Goal: Information Seeking & Learning: Learn about a topic

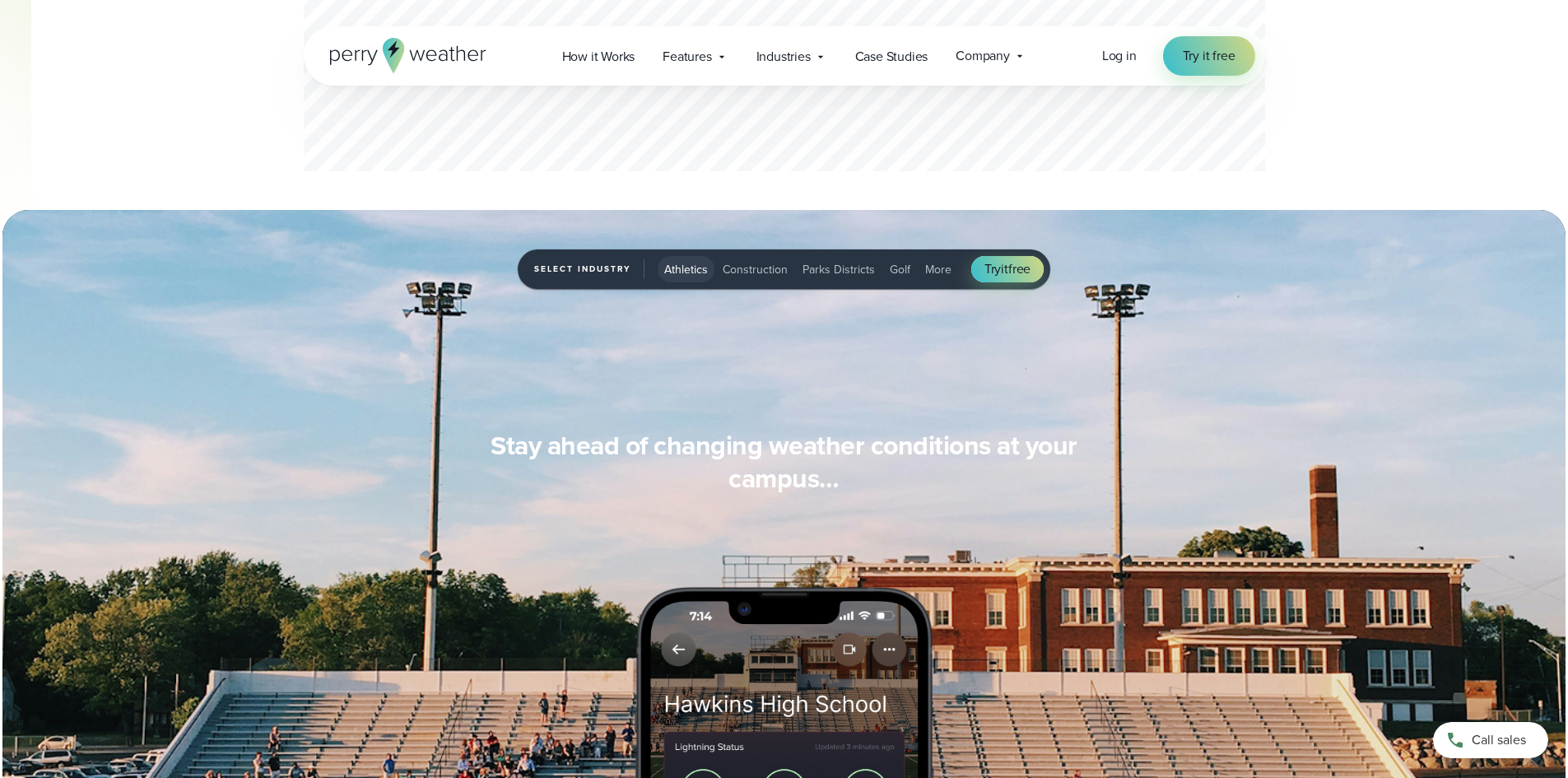
scroll to position [1070, 0]
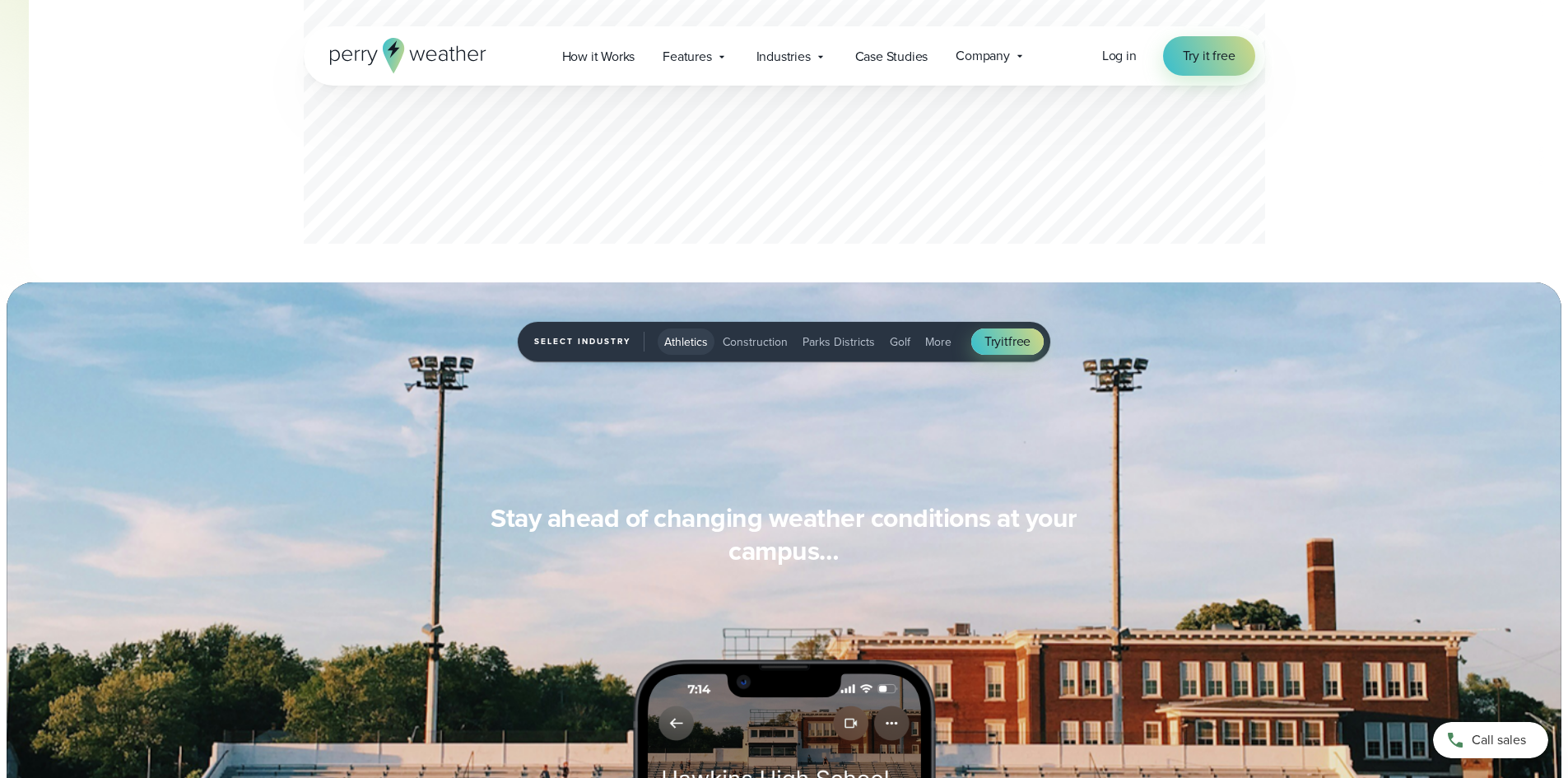
click at [823, 342] on span "Parks Districts" at bounding box center [839, 342] width 72 height 17
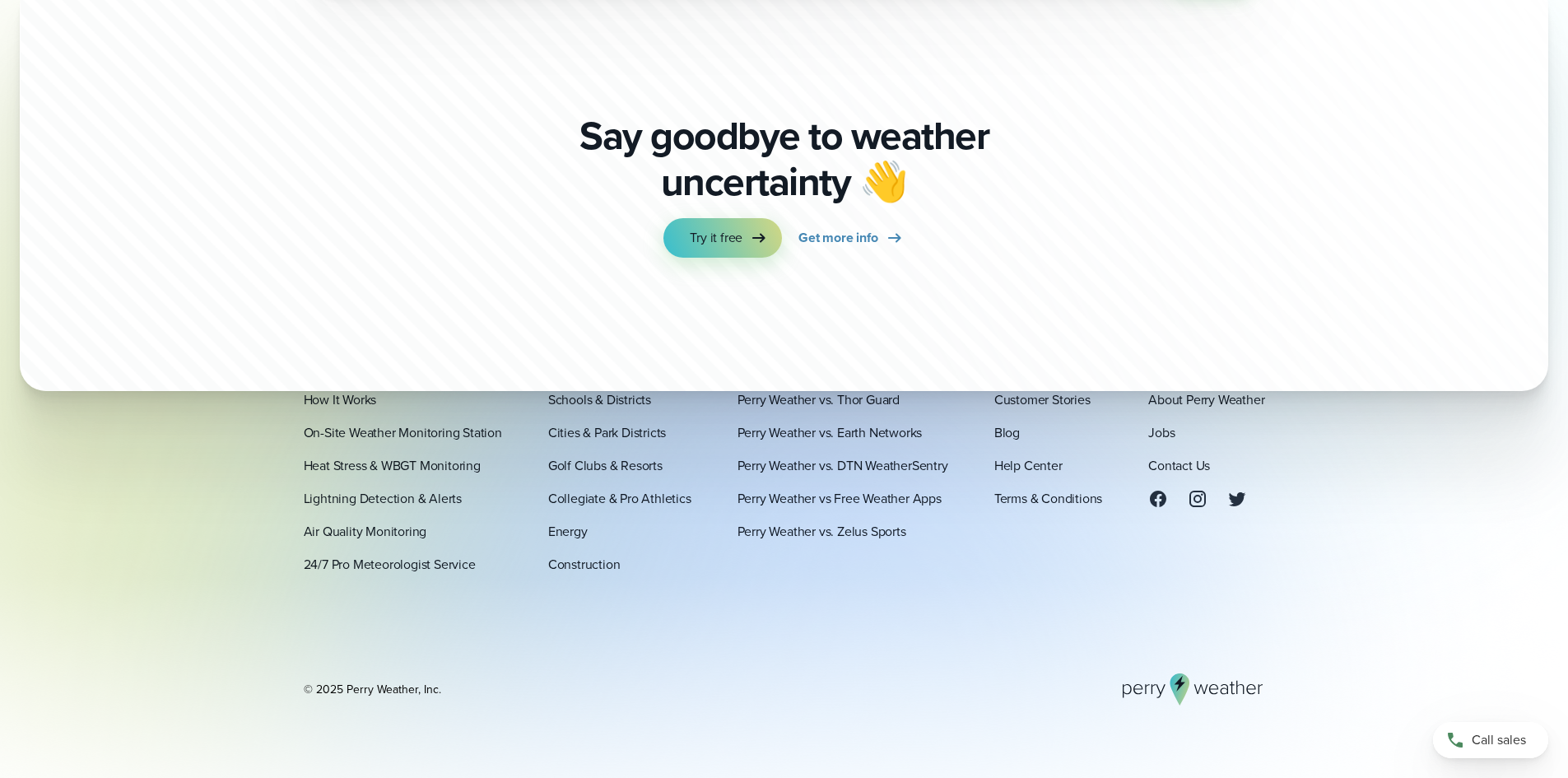
scroll to position [5907, 0]
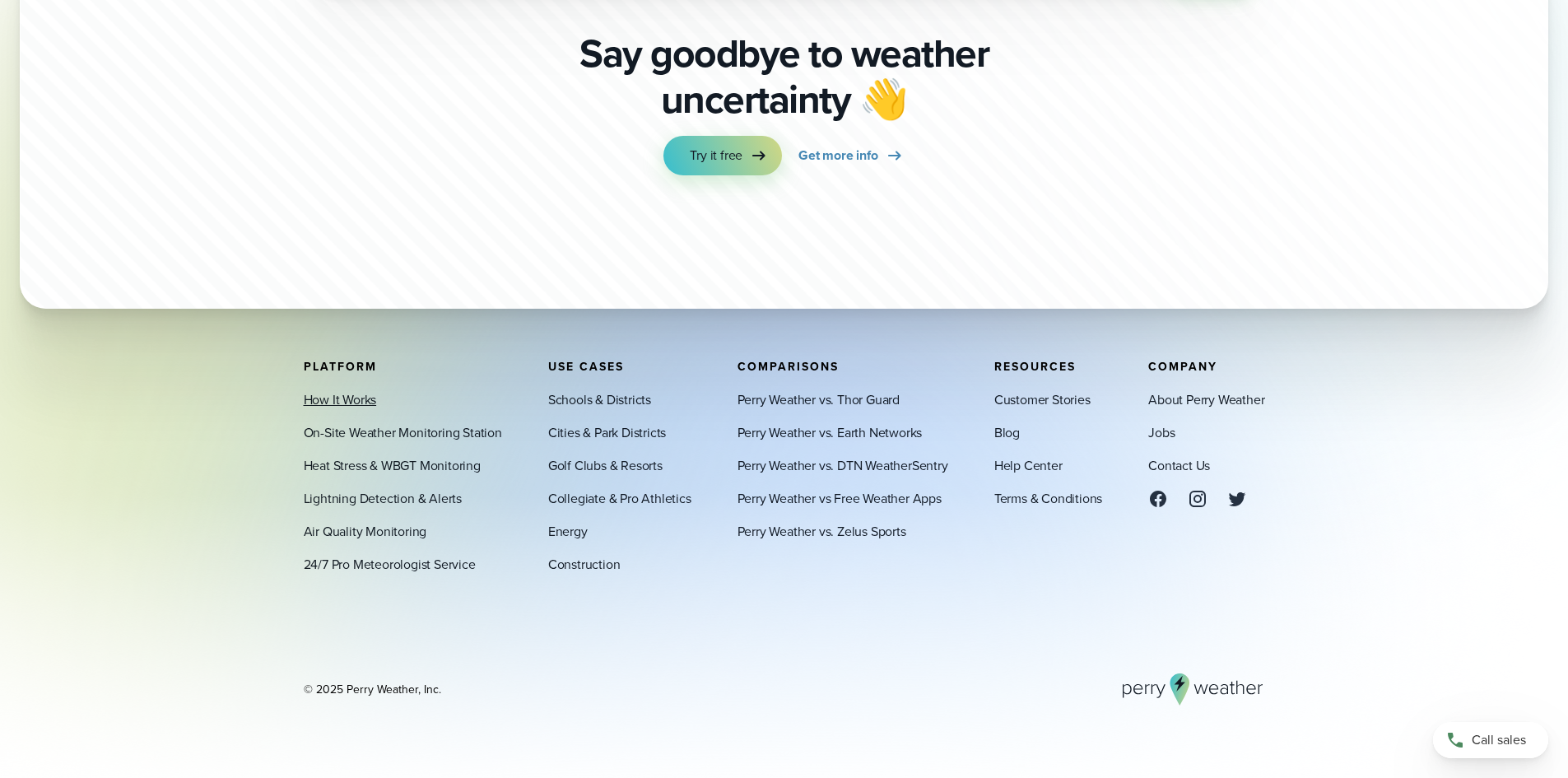
click at [355, 401] on link "How It Works" at bounding box center [340, 399] width 73 height 20
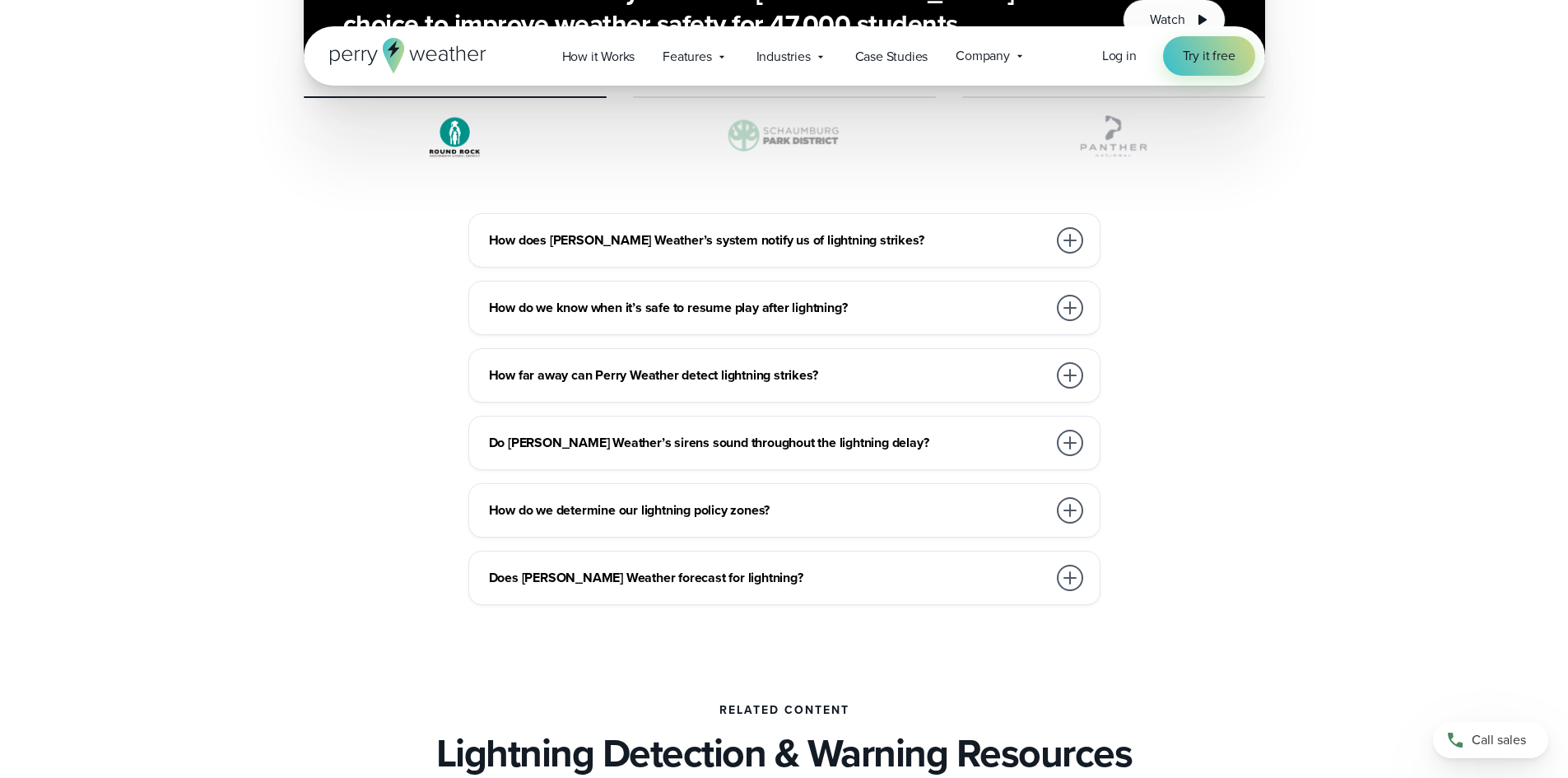
scroll to position [5761, 0]
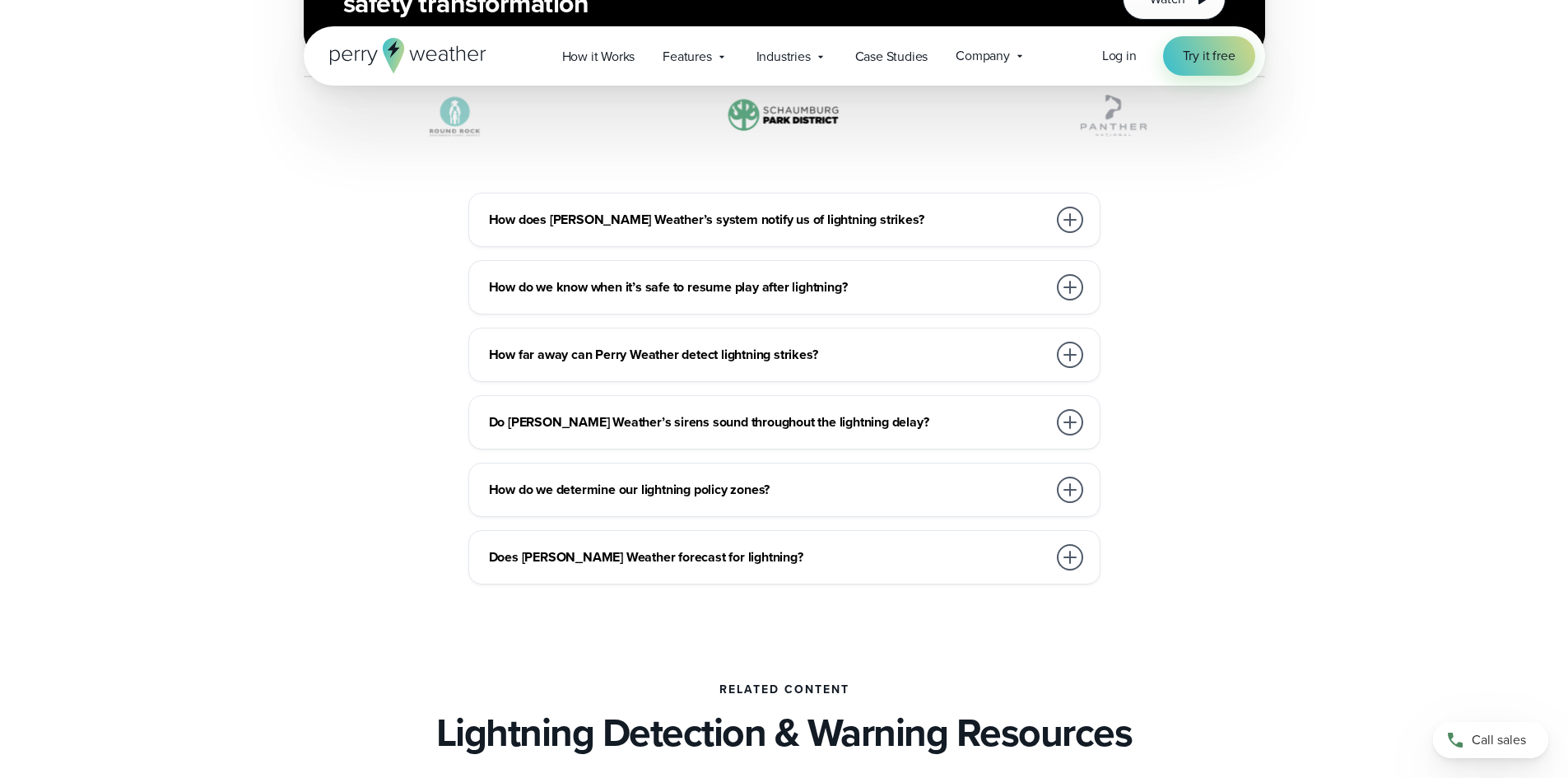
click at [1078, 207] on div at bounding box center [1070, 220] width 26 height 26
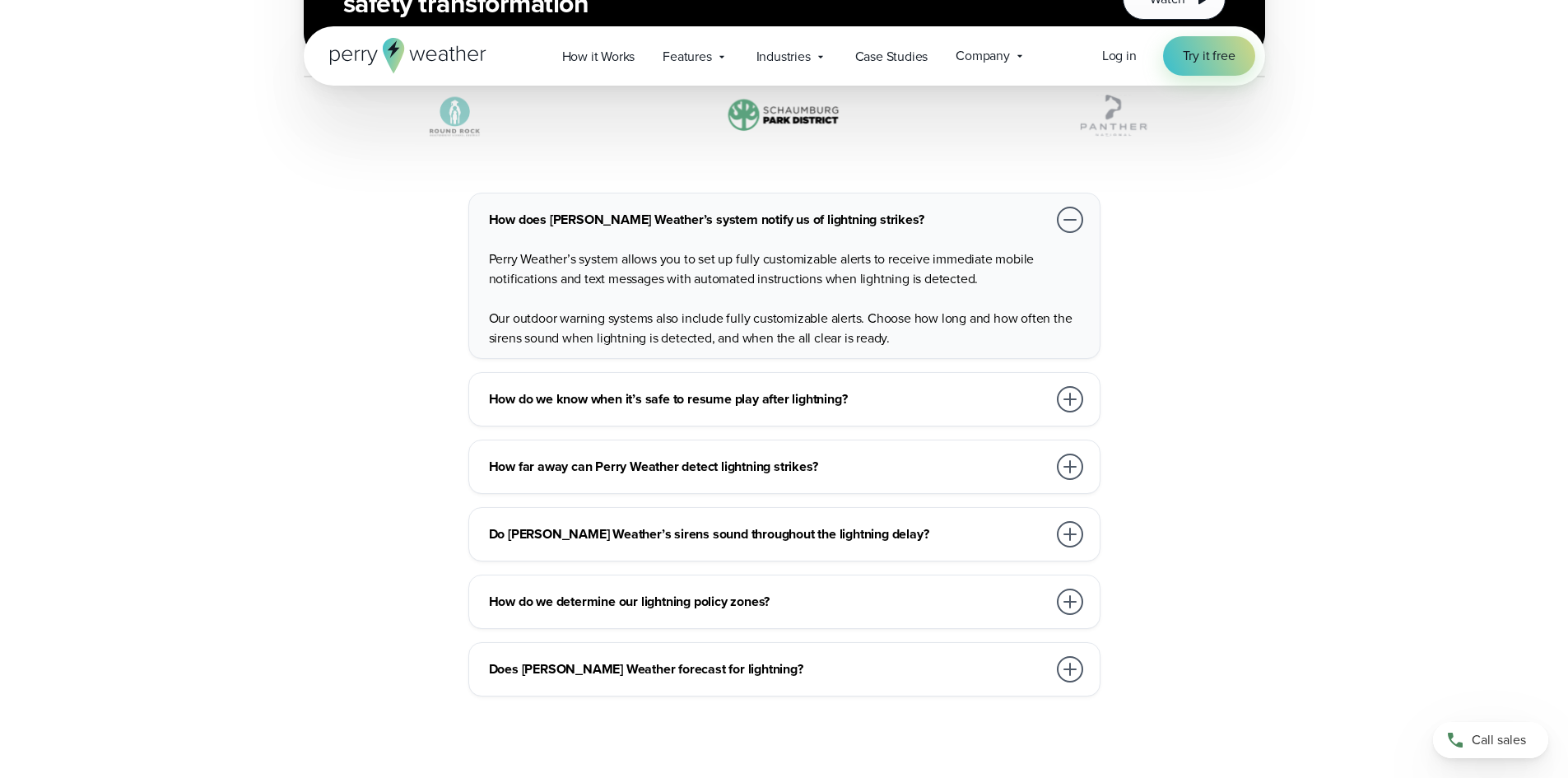
click at [1078, 386] on div at bounding box center [1070, 399] width 26 height 26
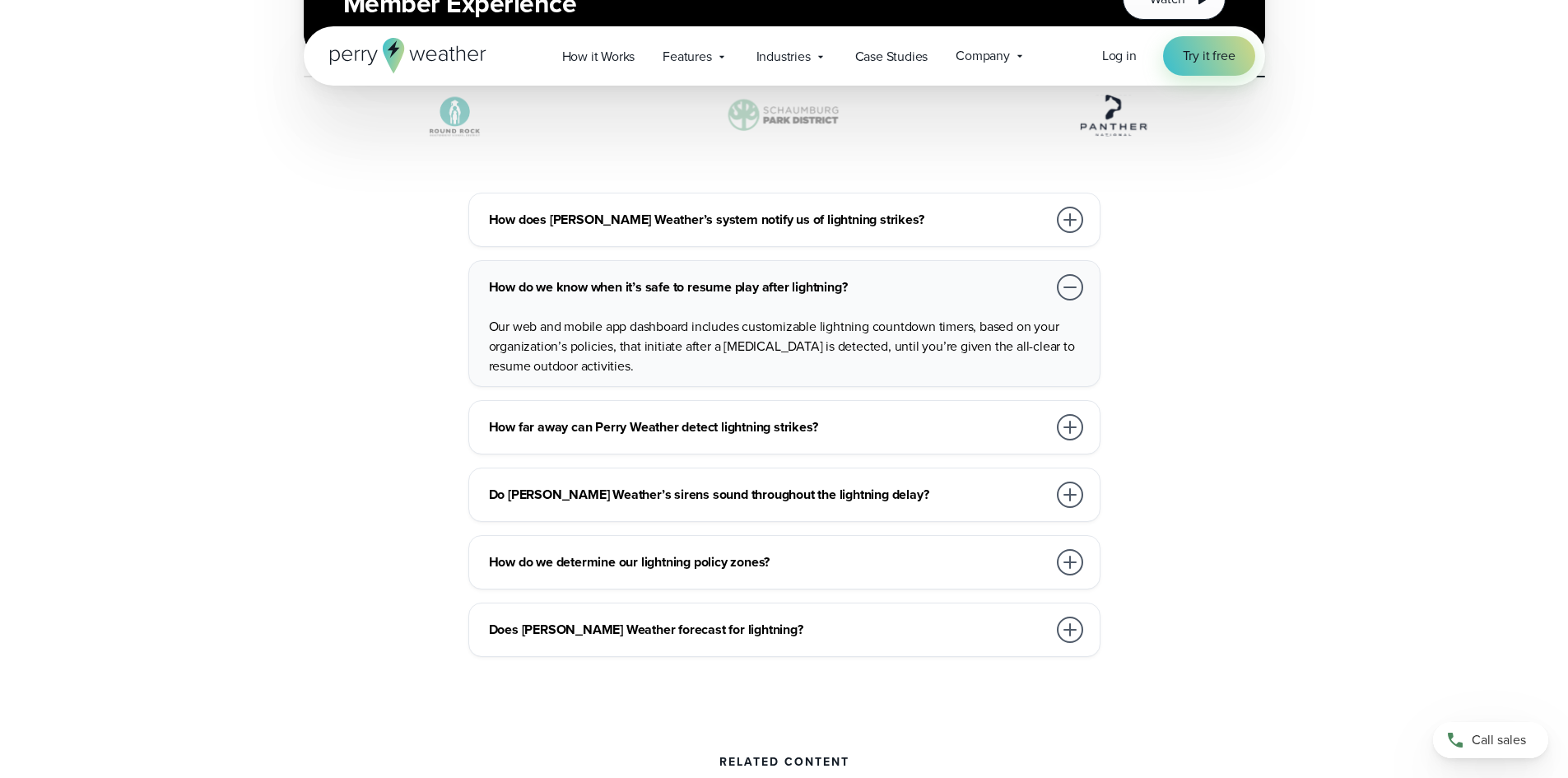
click at [1074, 414] on div at bounding box center [1070, 427] width 26 height 26
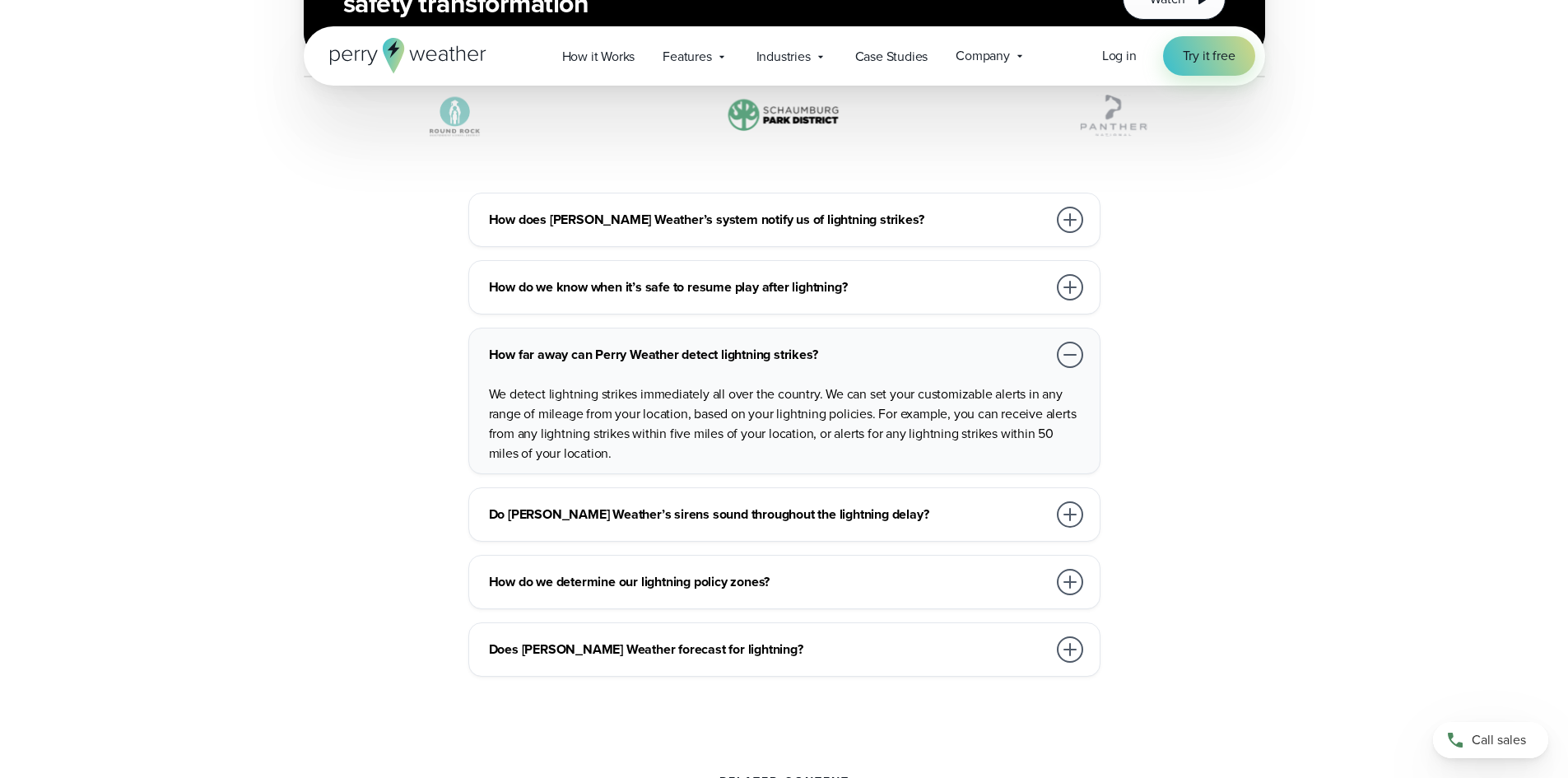
click at [1077, 502] on div at bounding box center [1070, 515] width 26 height 26
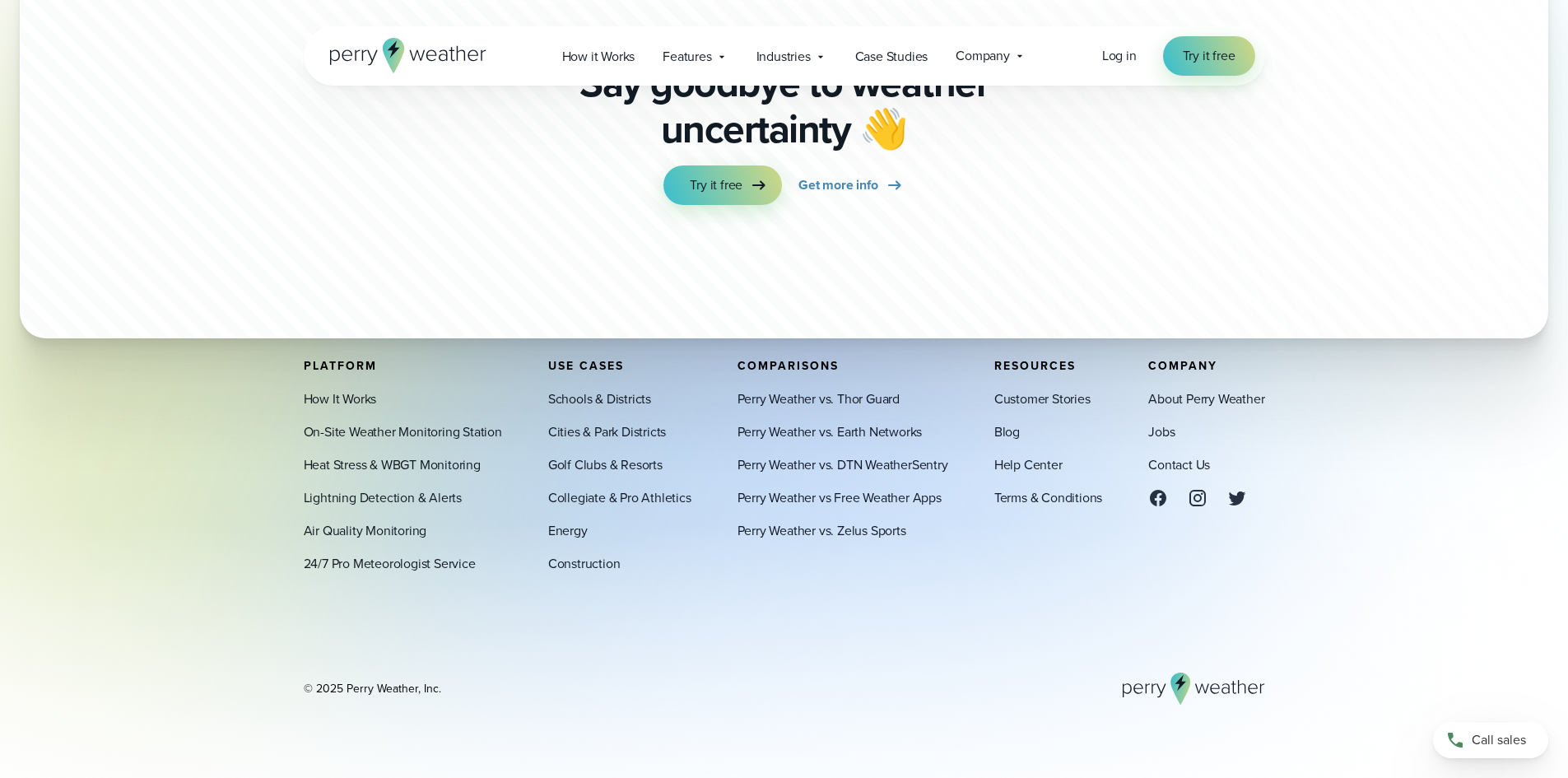
scroll to position [7215, 0]
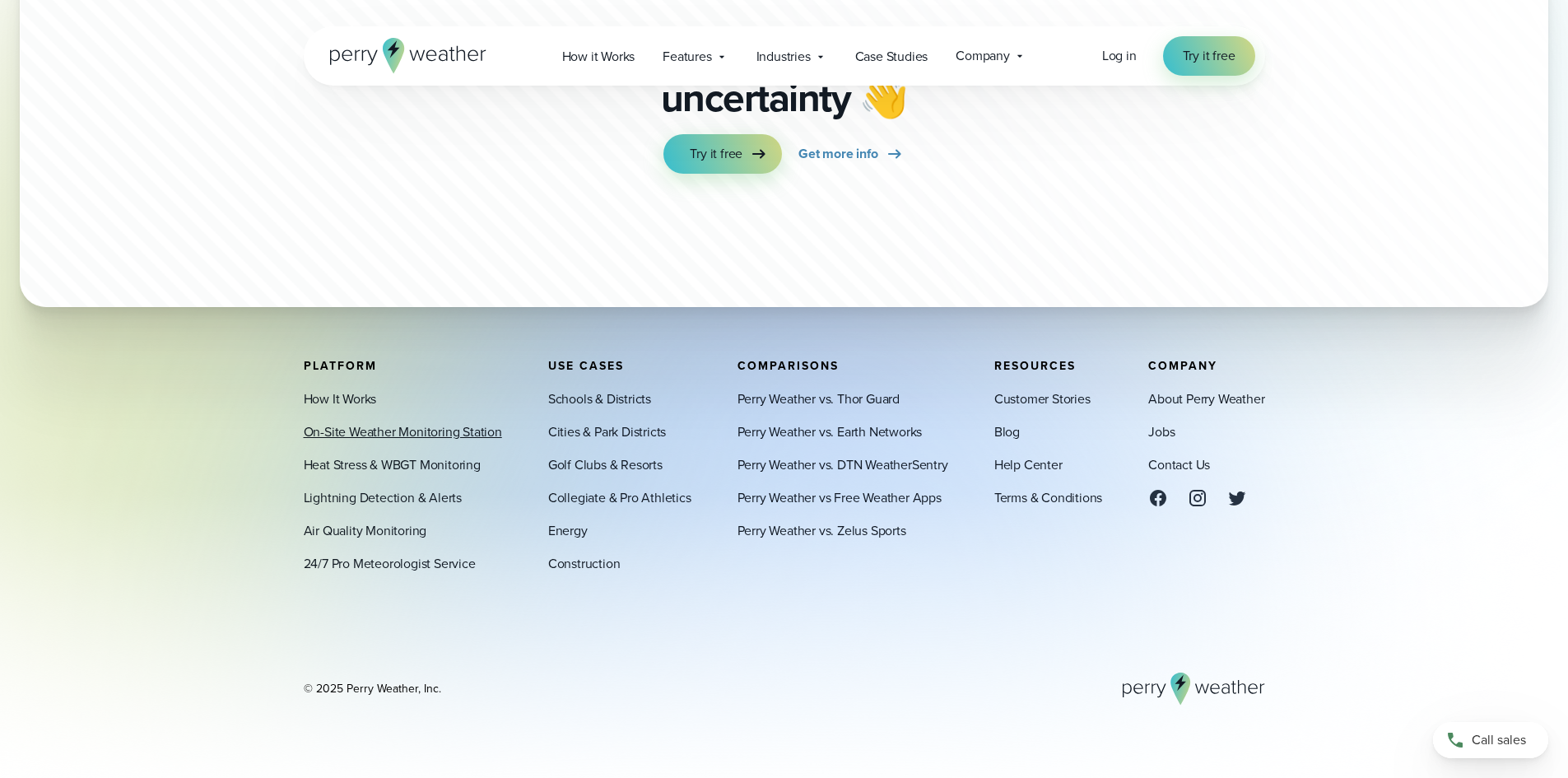
click at [473, 432] on link "On-Site Weather Monitoring Station" at bounding box center [402, 432] width 198 height 20
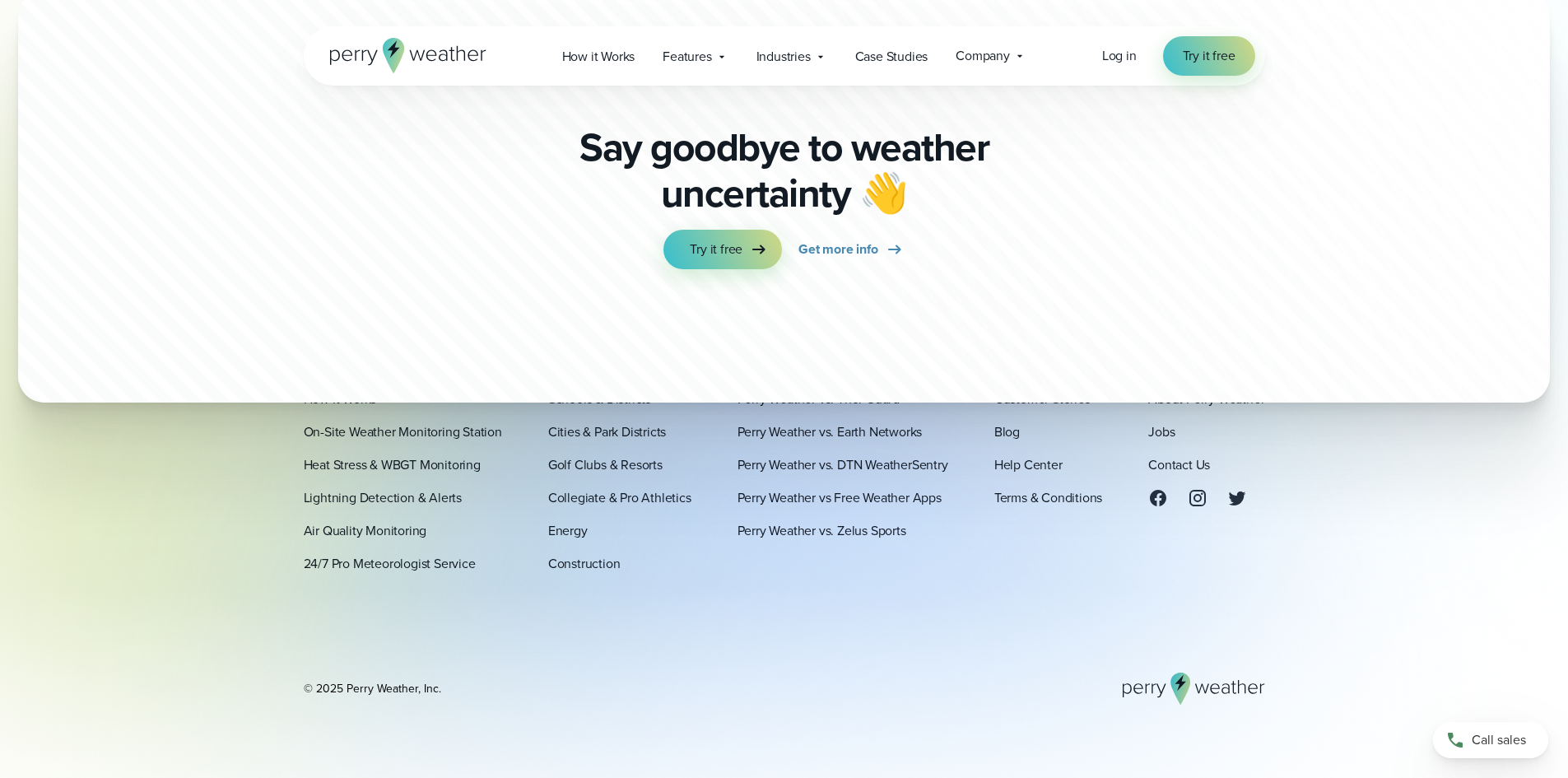
scroll to position [5033, 0]
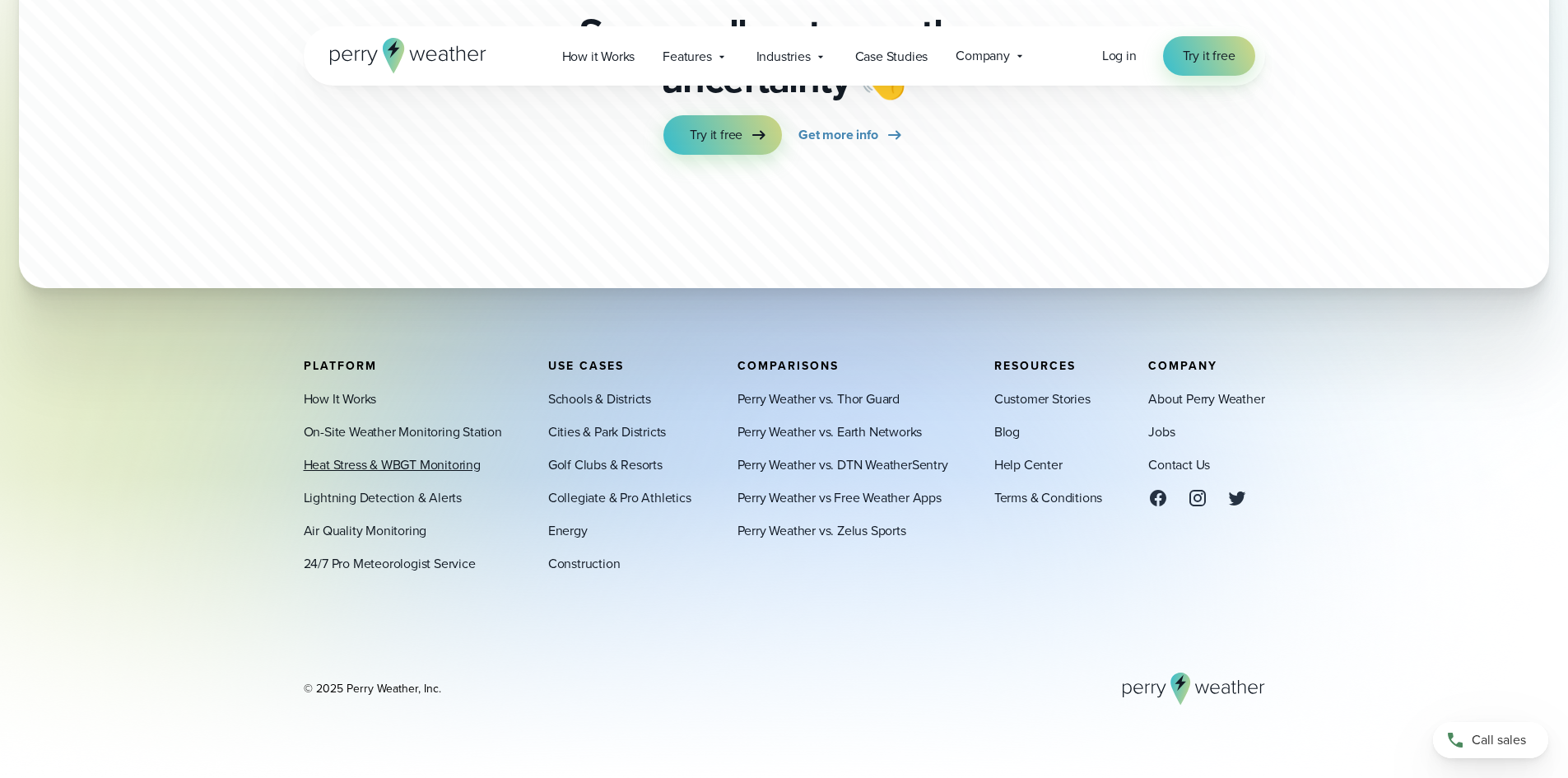
click at [460, 468] on link "Heat Stress & WBGT Monitoring" at bounding box center [392, 465] width 177 height 20
